Goal: Check status: Check status

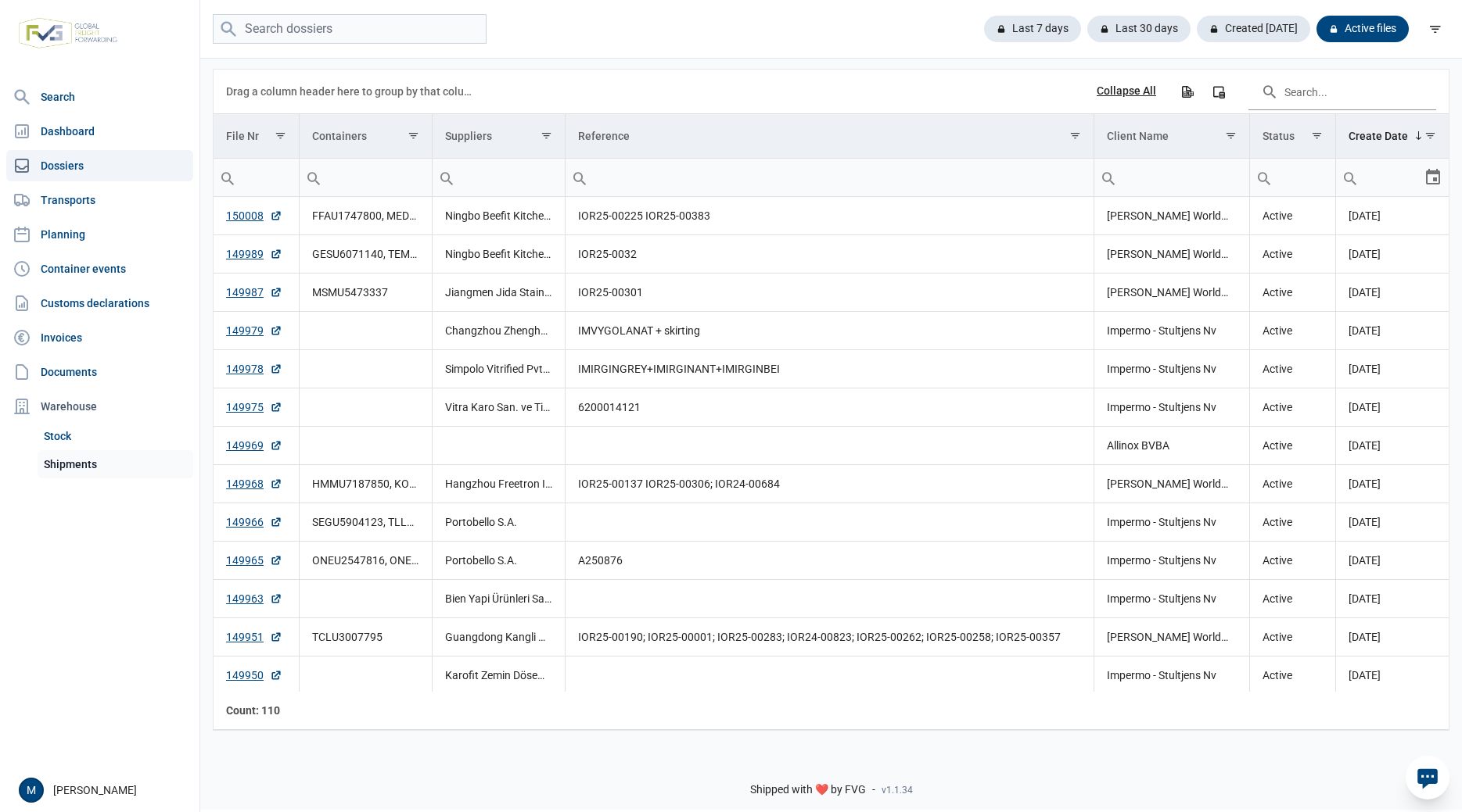
click at [77, 397] on link "Shipments" at bounding box center [115, 465] width 156 height 28
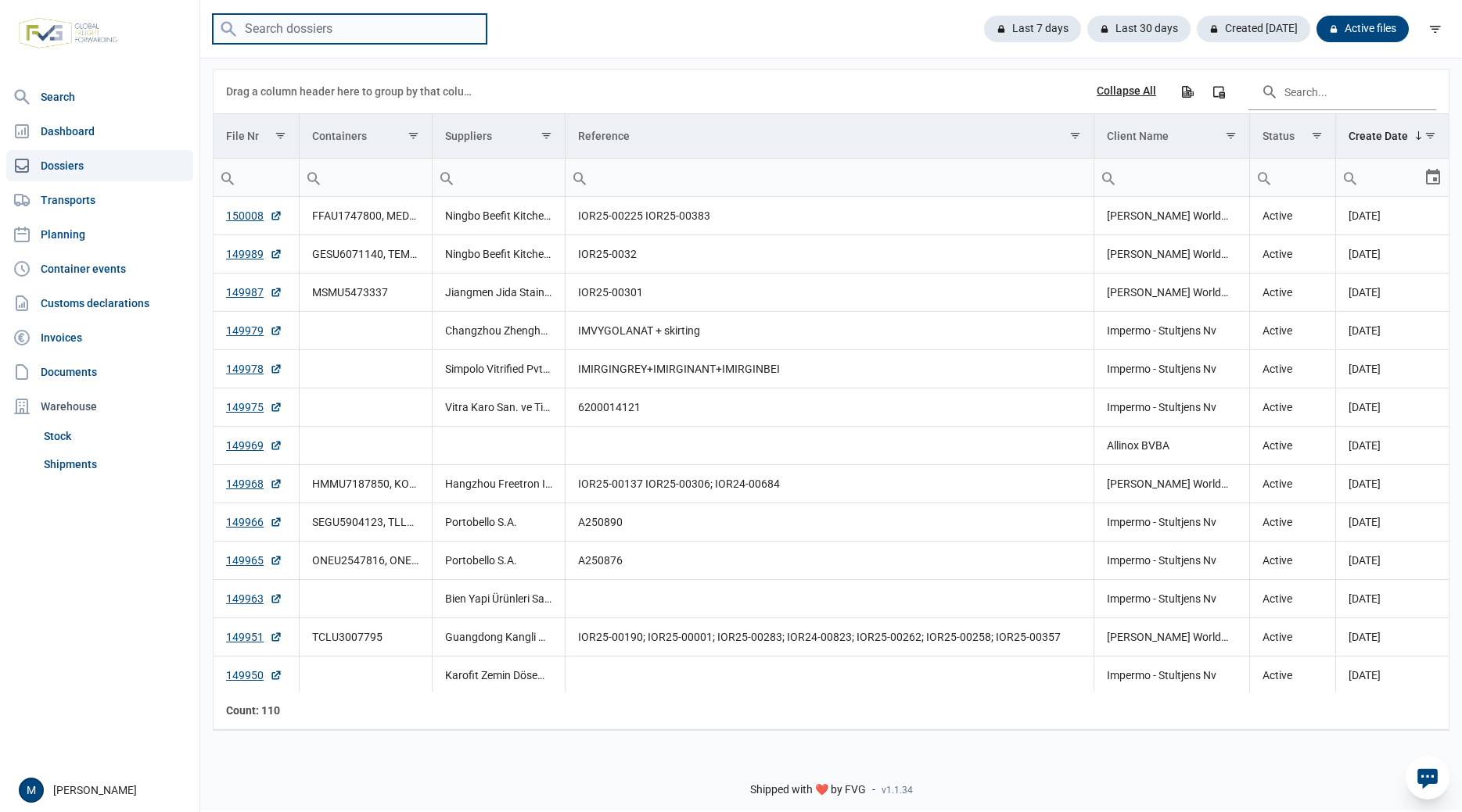
click at [384, 28] on input "search" at bounding box center [349, 29] width 274 height 31
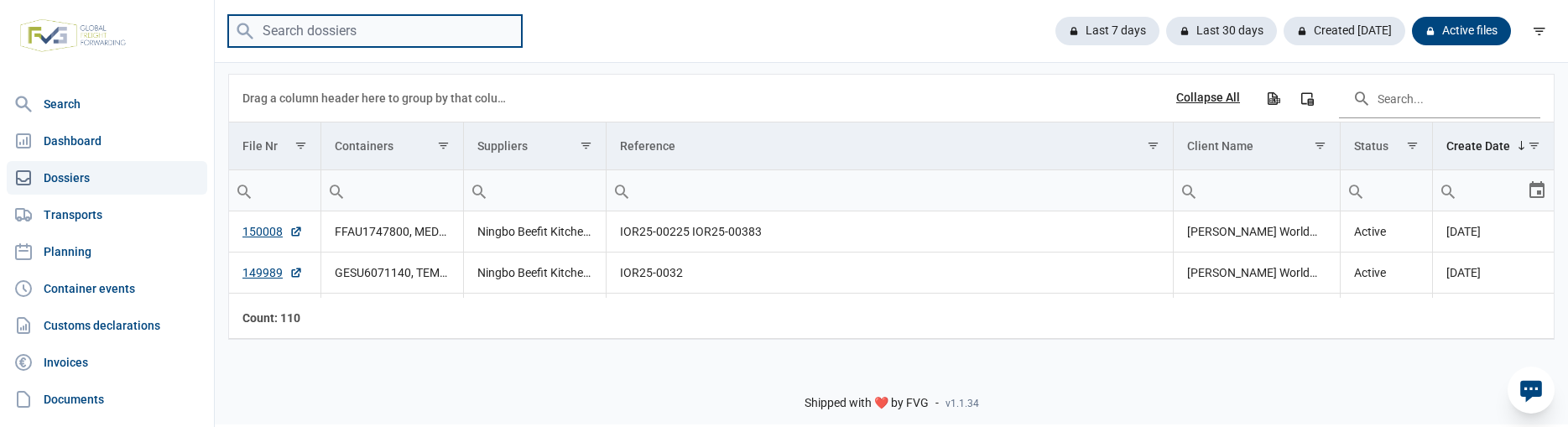
click at [436, 36] on input "search" at bounding box center [375, 31] width 293 height 33
type input "test"
